Goal: Transaction & Acquisition: Book appointment/travel/reservation

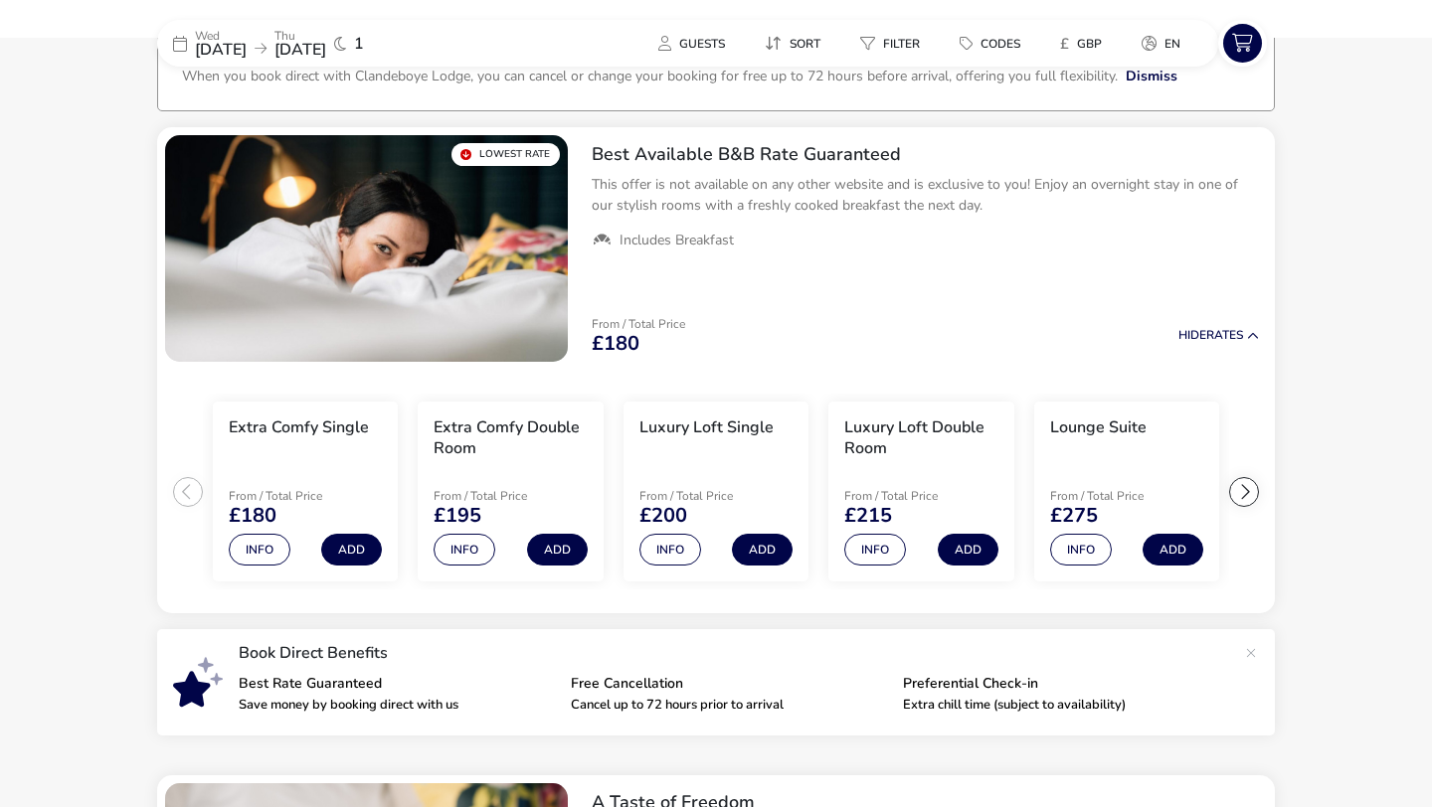
scroll to position [119, 0]
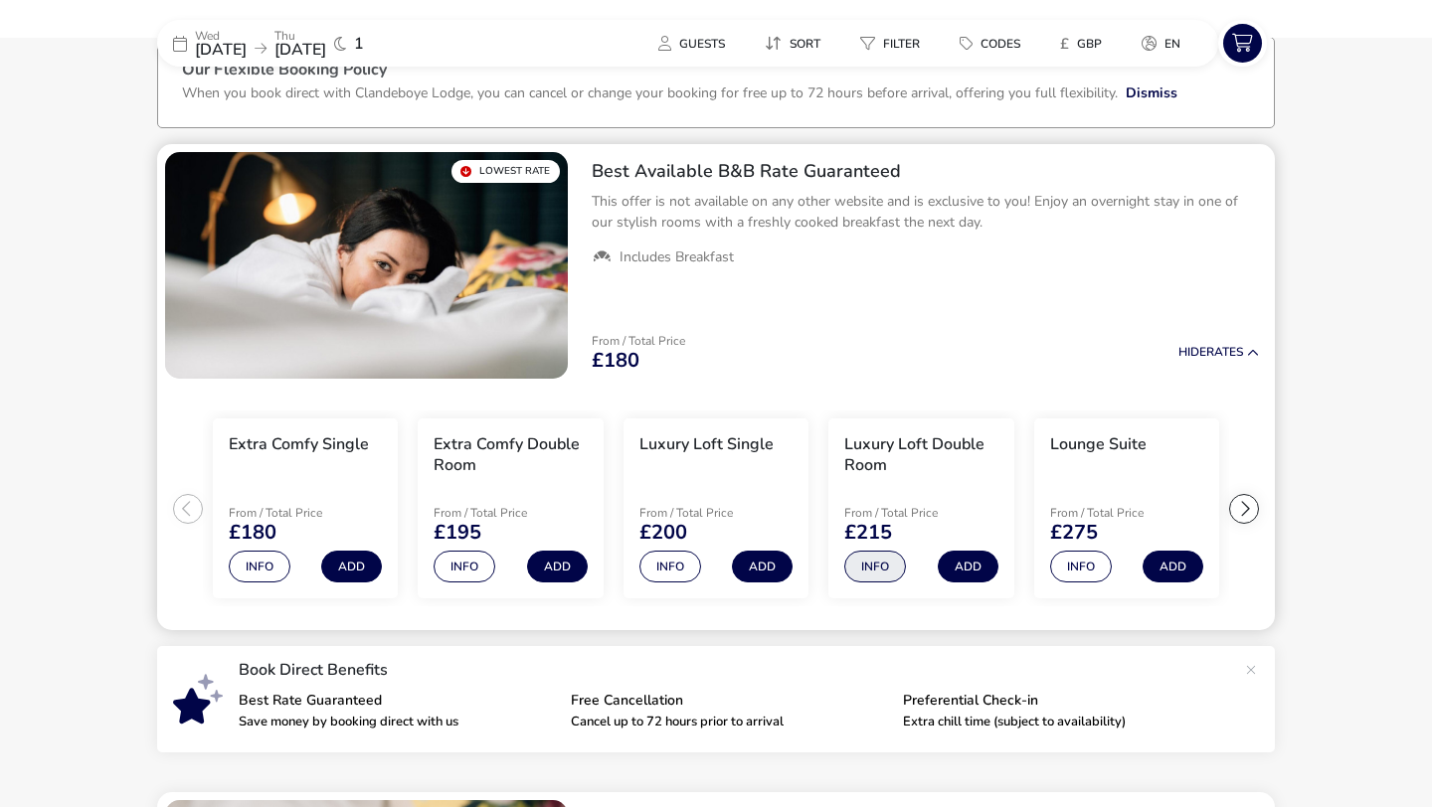
click at [876, 557] on button "Info" at bounding box center [875, 567] width 62 height 32
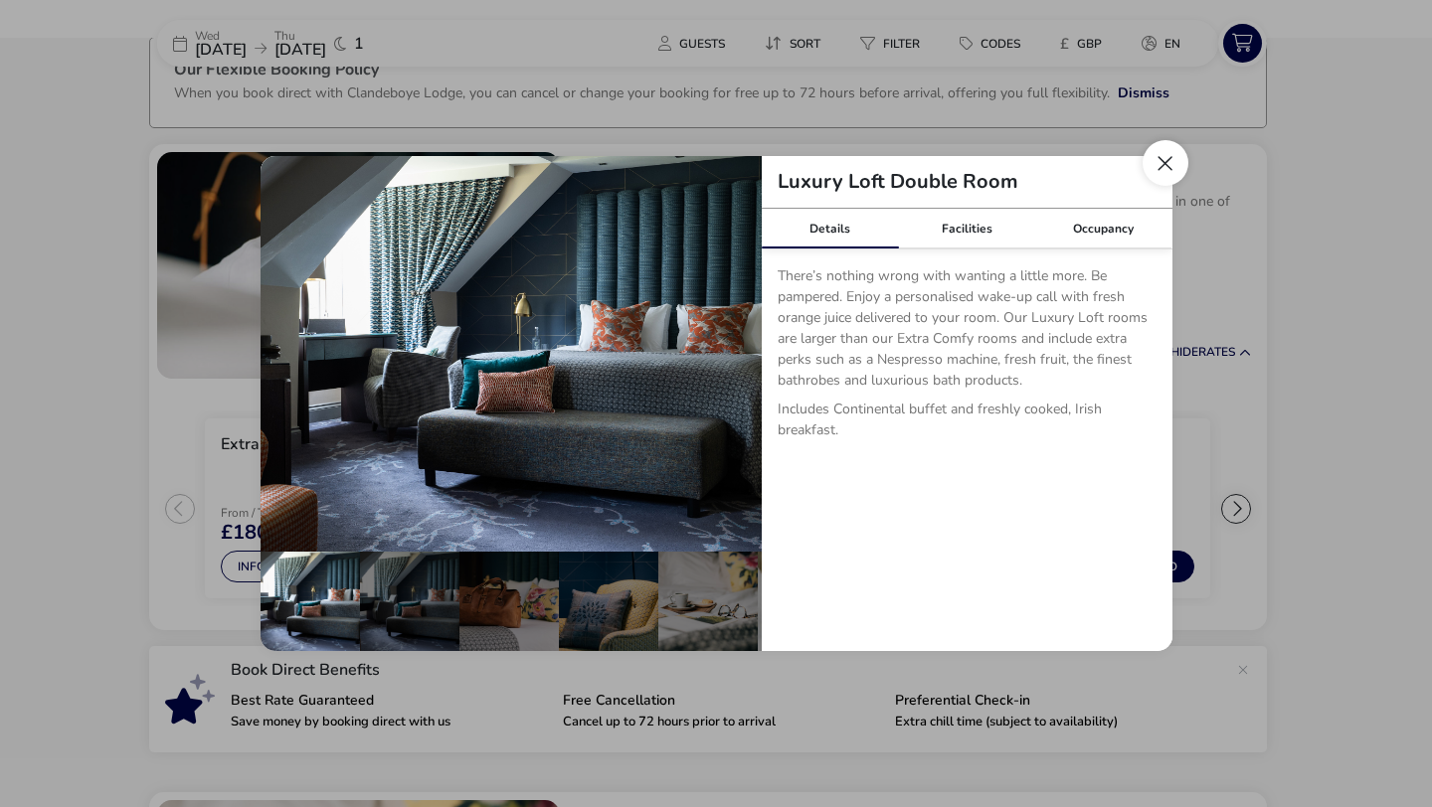
click at [1163, 161] on button "Close dialog" at bounding box center [1166, 163] width 46 height 46
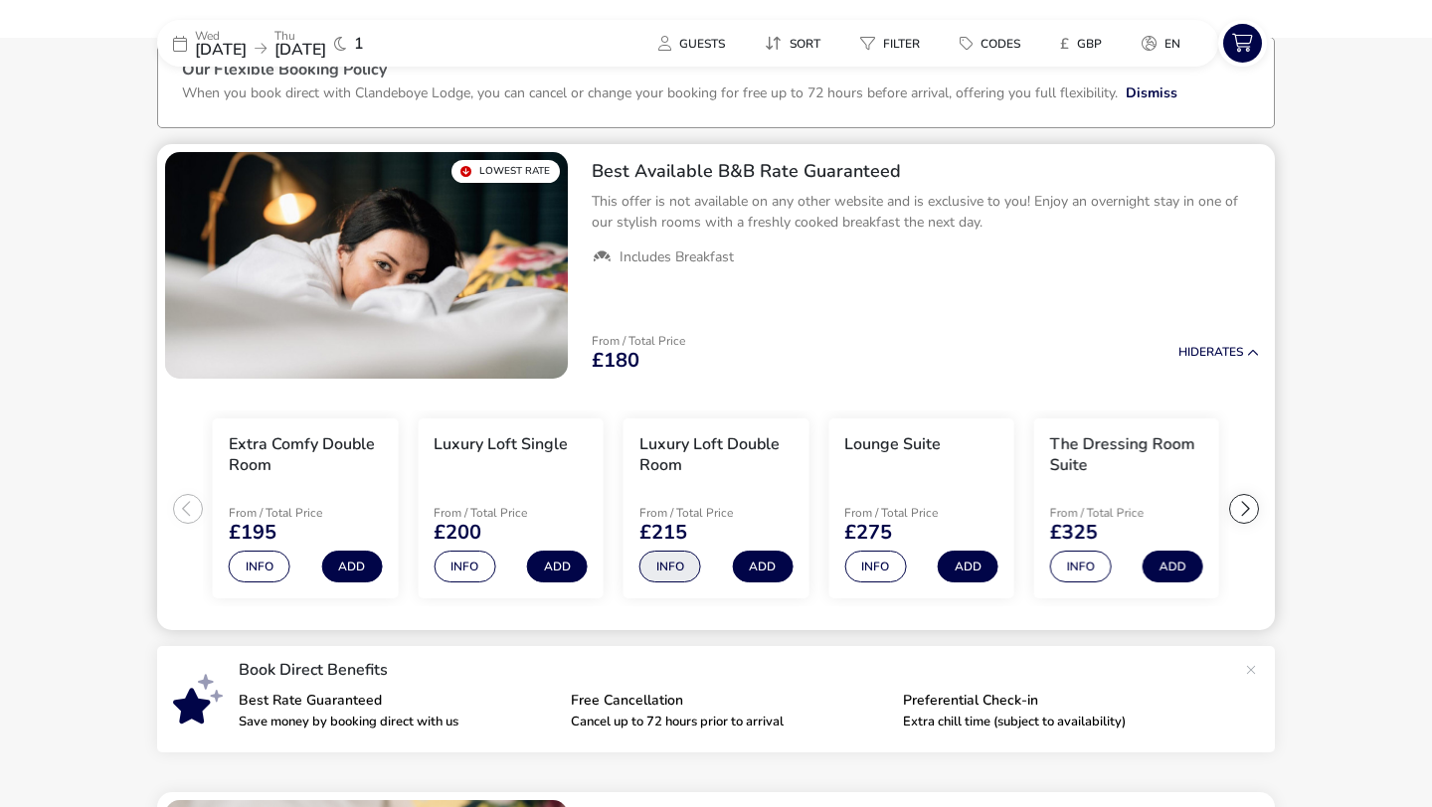
click at [672, 569] on button "Info" at bounding box center [670, 567] width 62 height 32
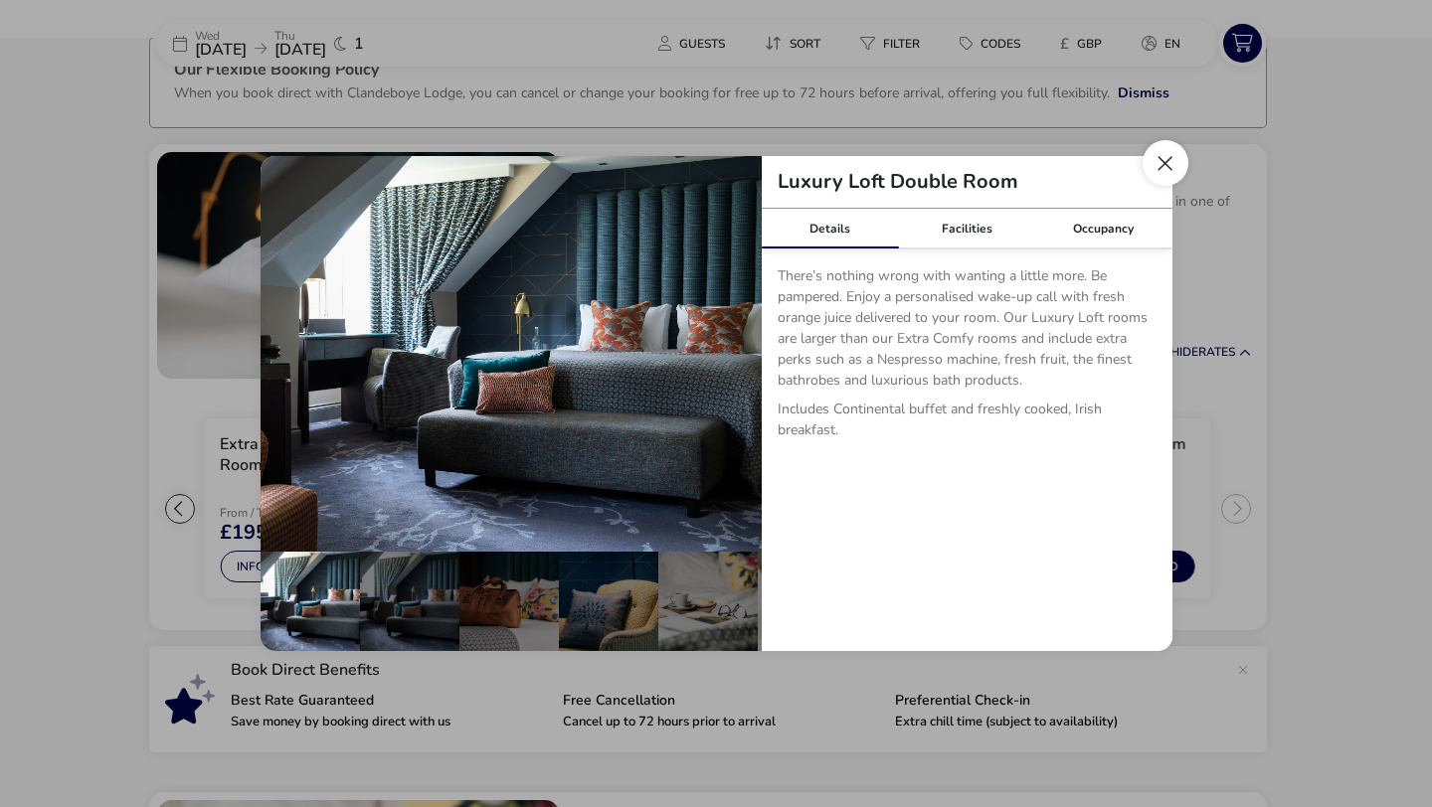
click at [1161, 161] on button "Close dialog" at bounding box center [1166, 163] width 46 height 46
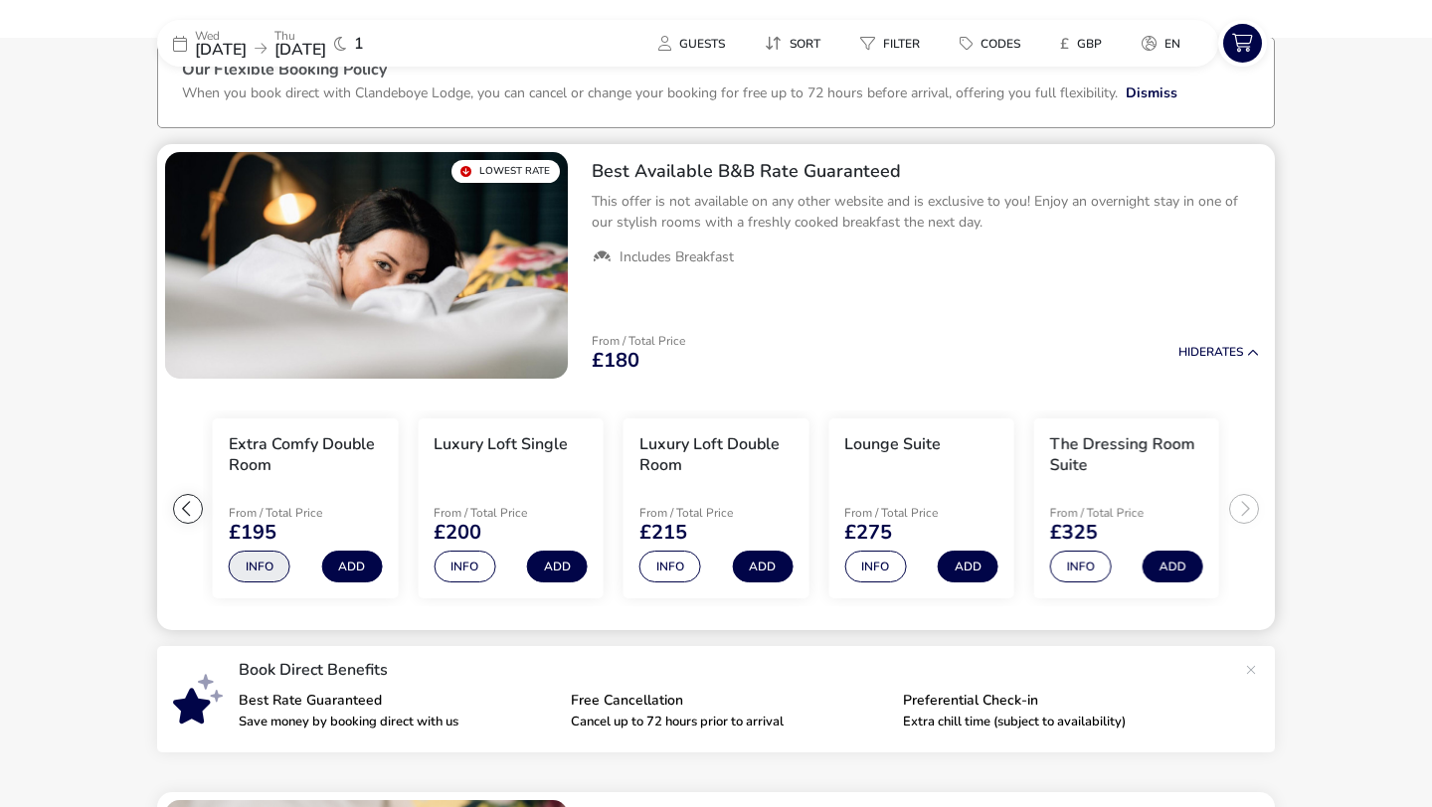
click at [272, 566] on button "Info" at bounding box center [260, 567] width 62 height 32
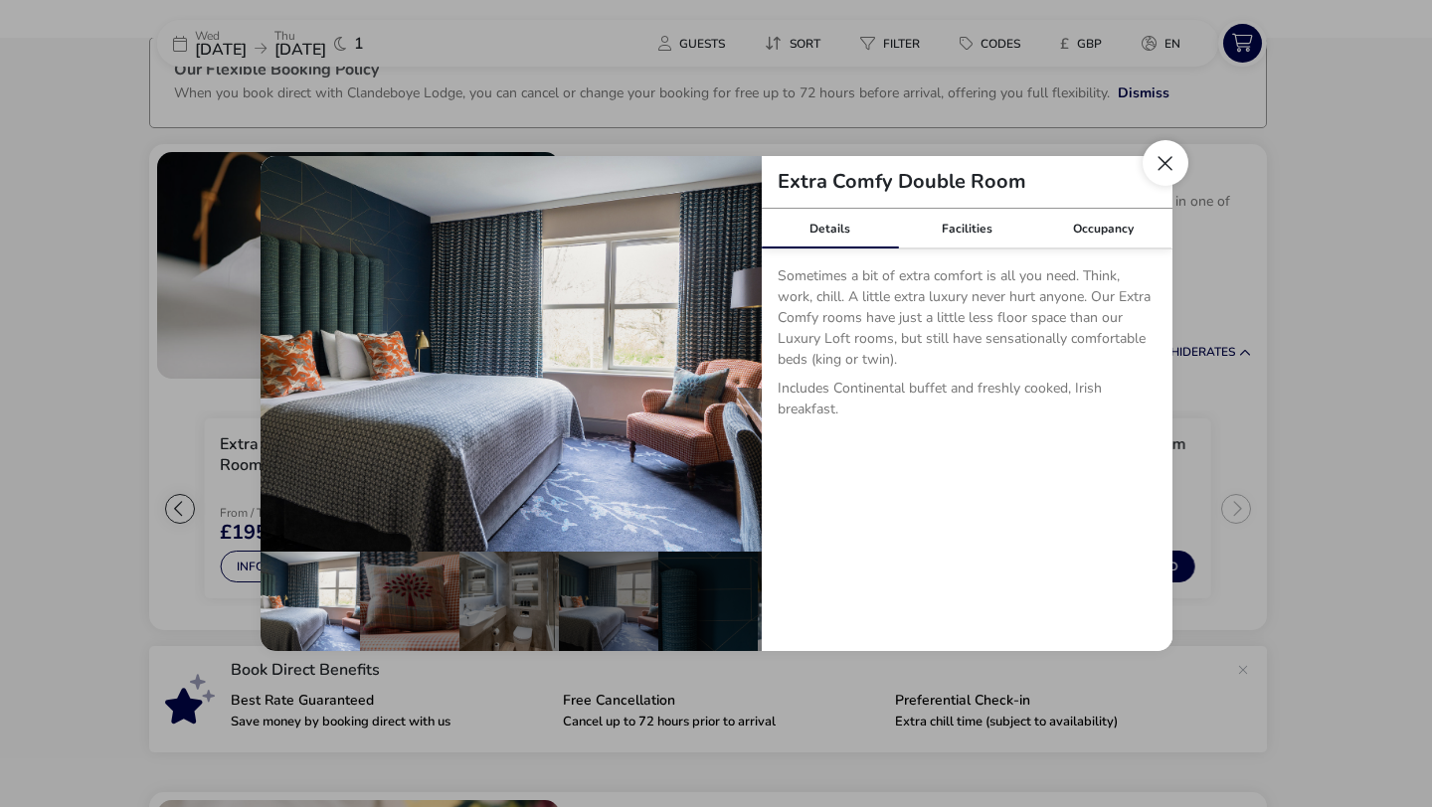
click at [1161, 152] on button "Close dialog" at bounding box center [1166, 163] width 46 height 46
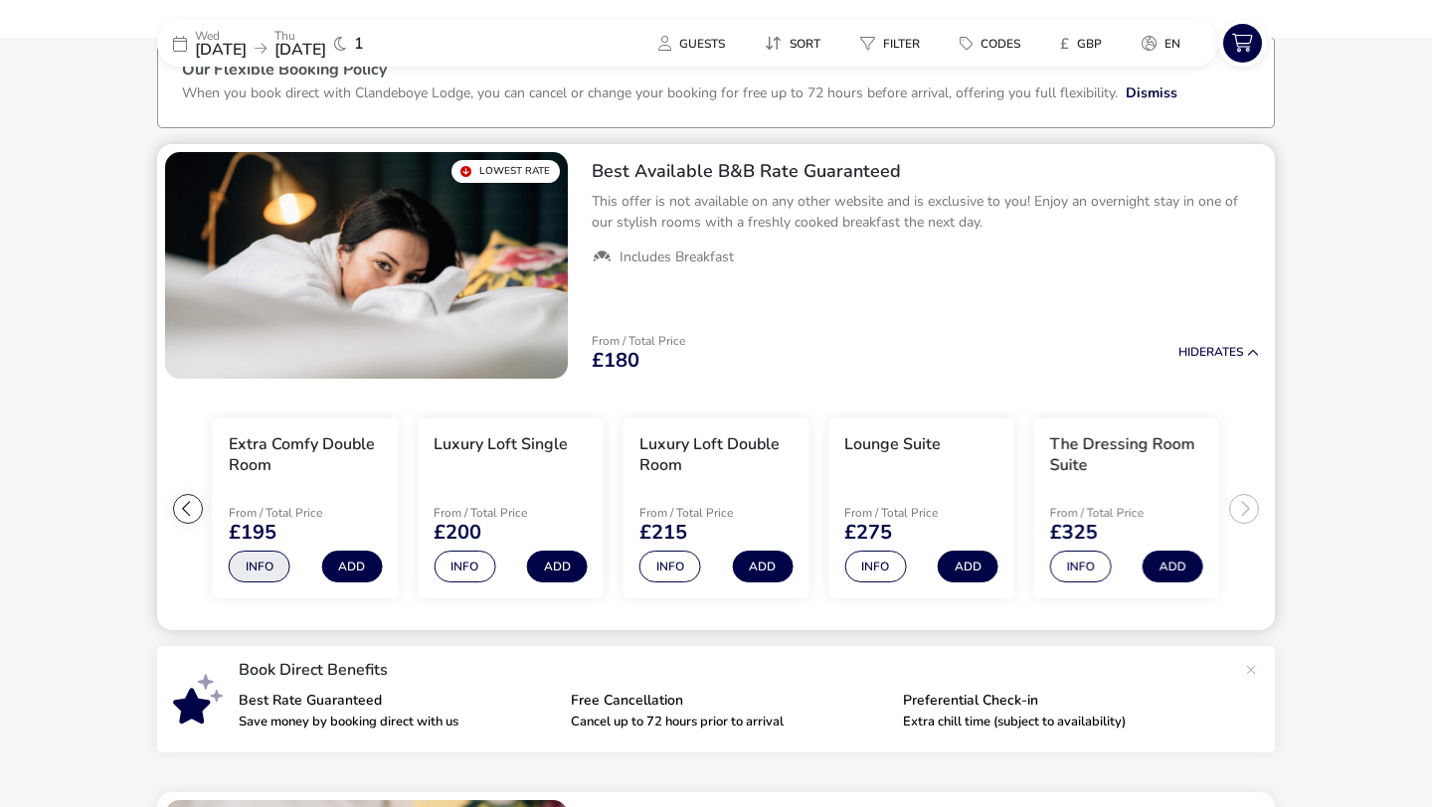
click at [261, 568] on button "Info" at bounding box center [260, 567] width 62 height 32
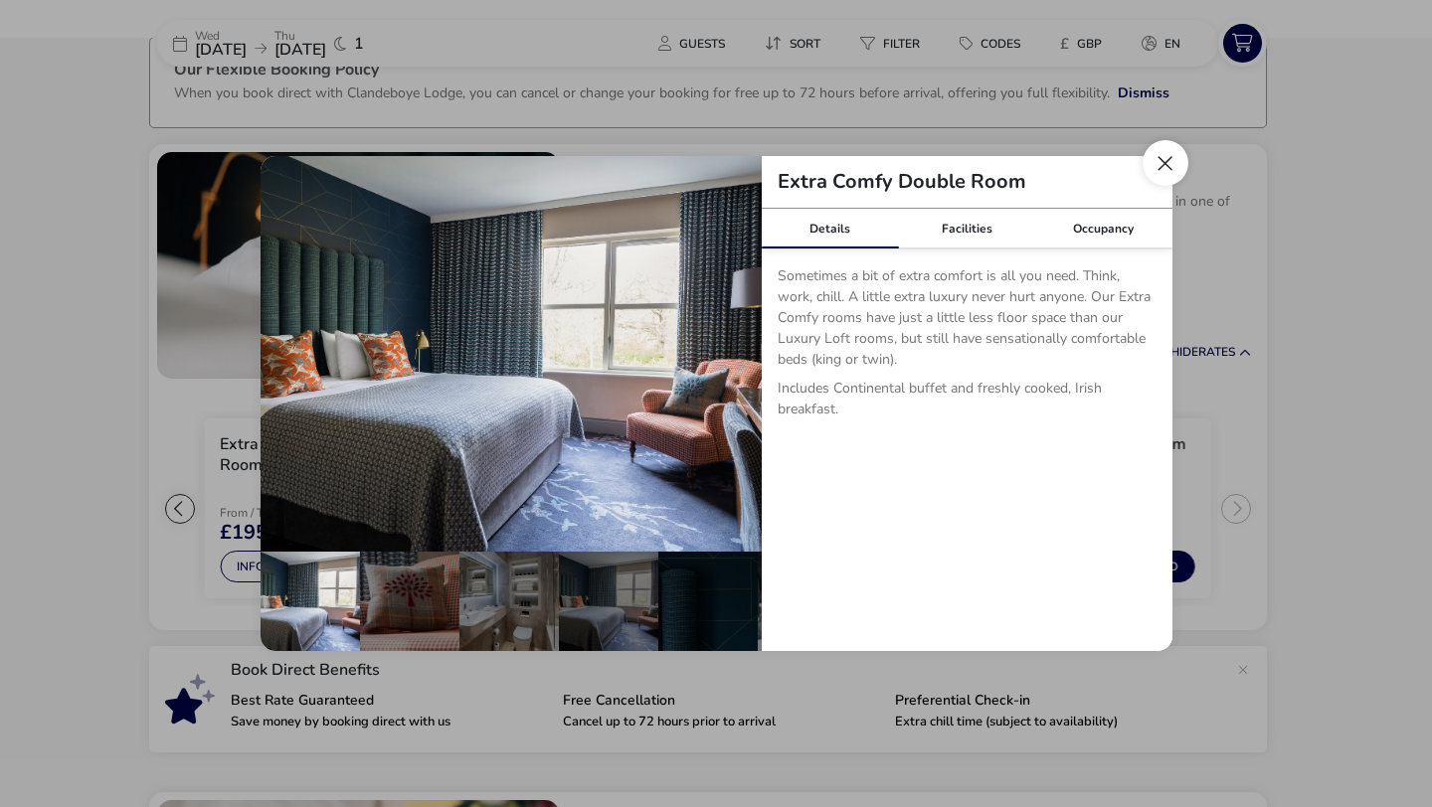
click at [1165, 166] on button "Close dialog" at bounding box center [1166, 163] width 46 height 46
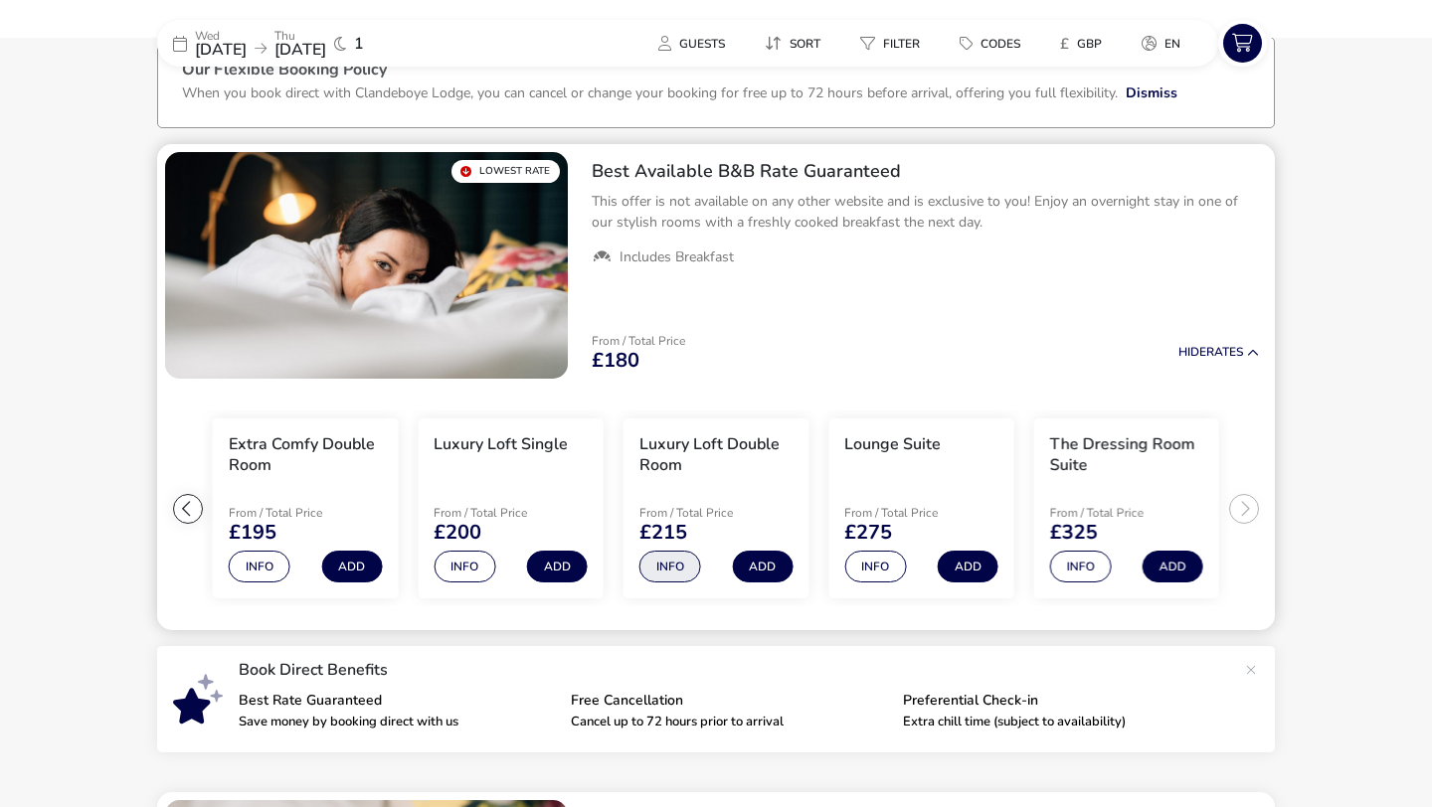
click at [663, 564] on button "Info" at bounding box center [670, 567] width 62 height 32
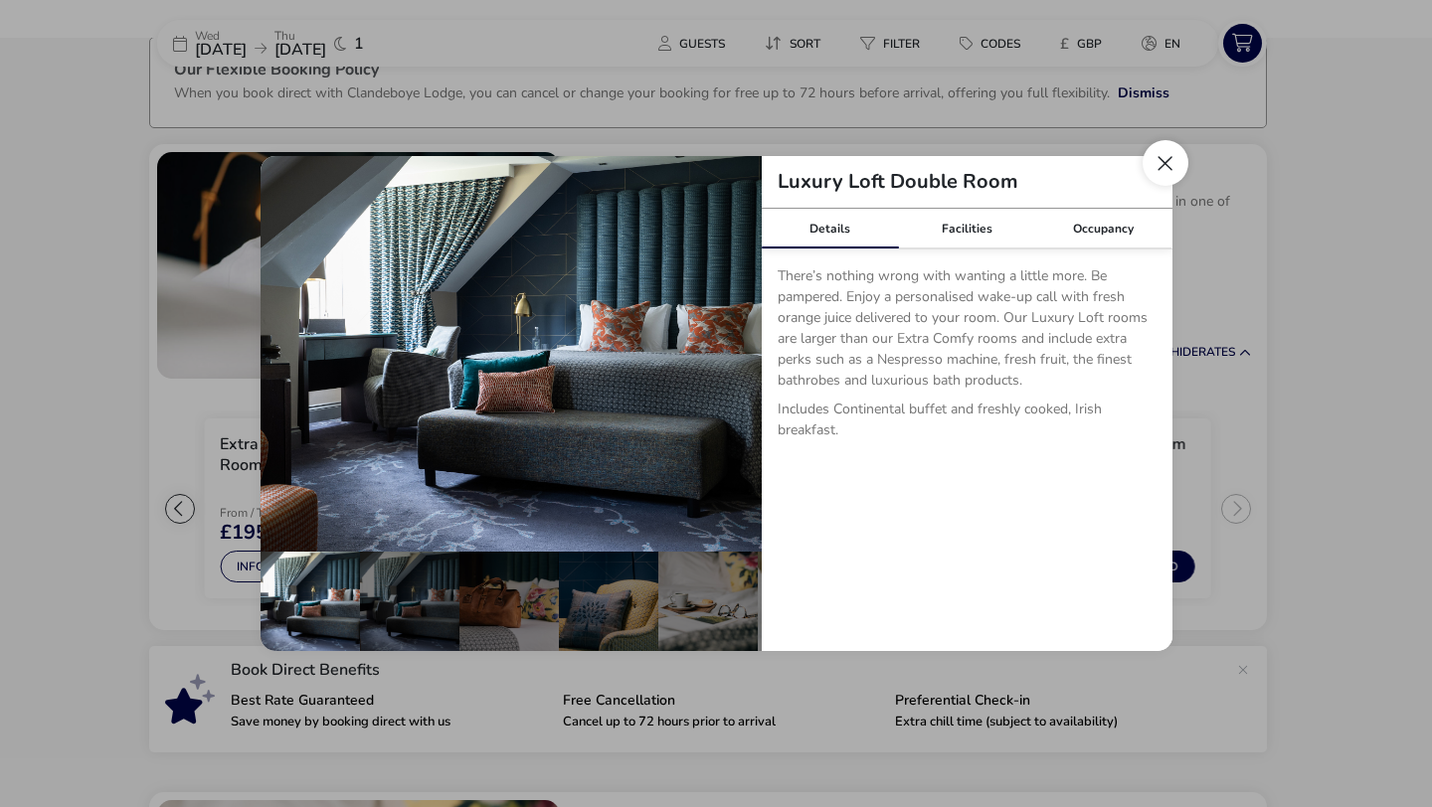
click at [1166, 161] on button "Close dialog" at bounding box center [1166, 163] width 46 height 46
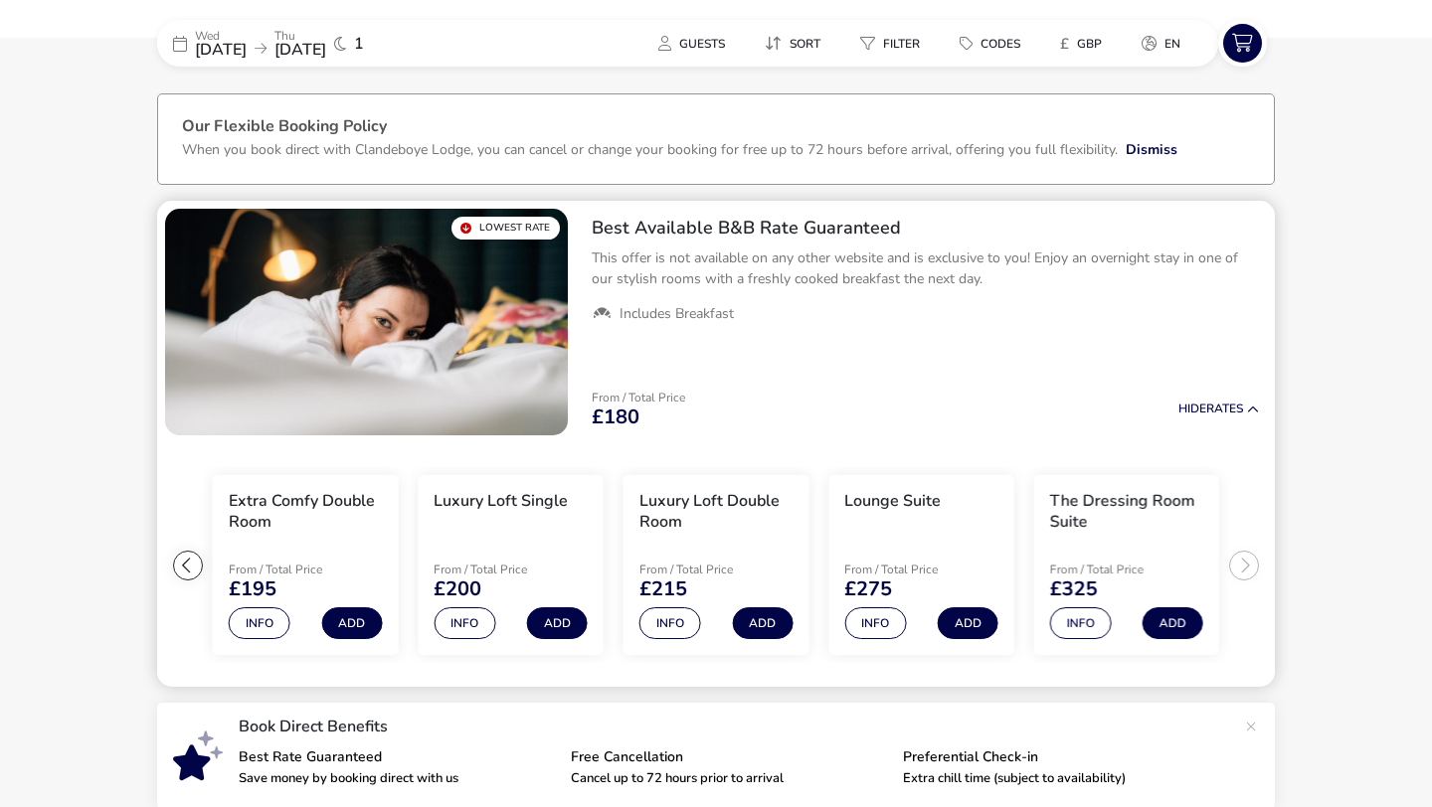
scroll to position [0, 0]
